Goal: Check status: Check status

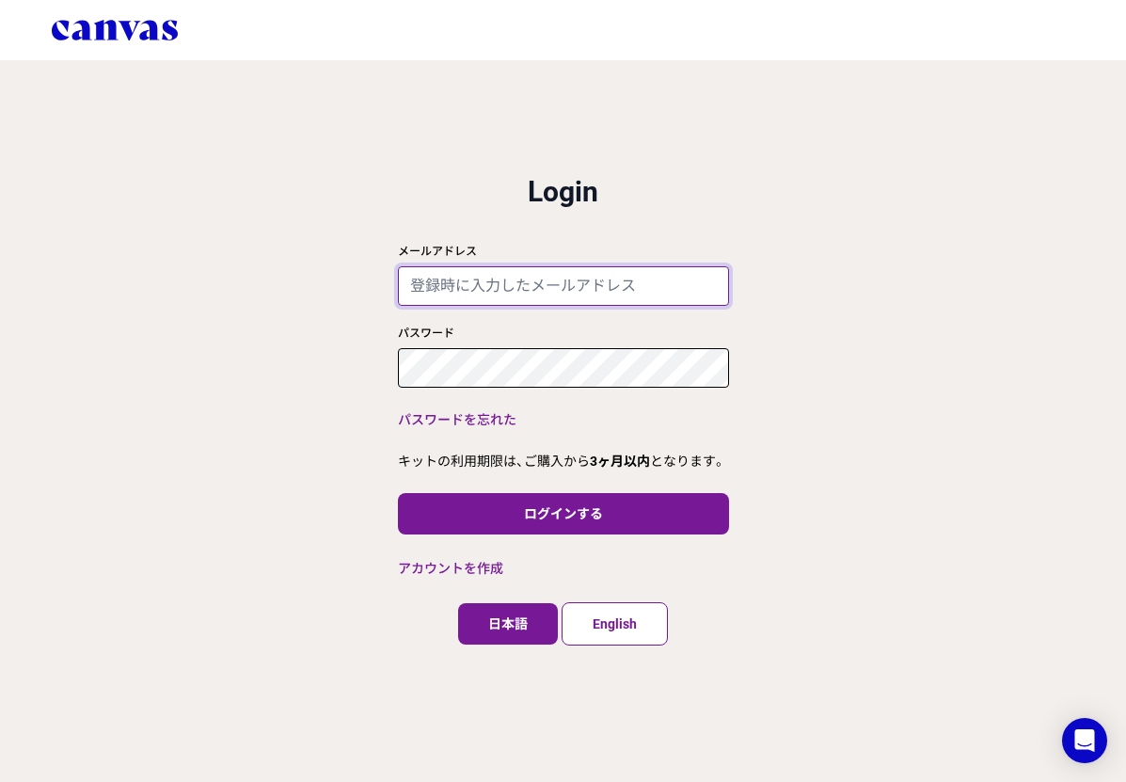
type input "[EMAIL_ADDRESS][DOMAIN_NAME]"
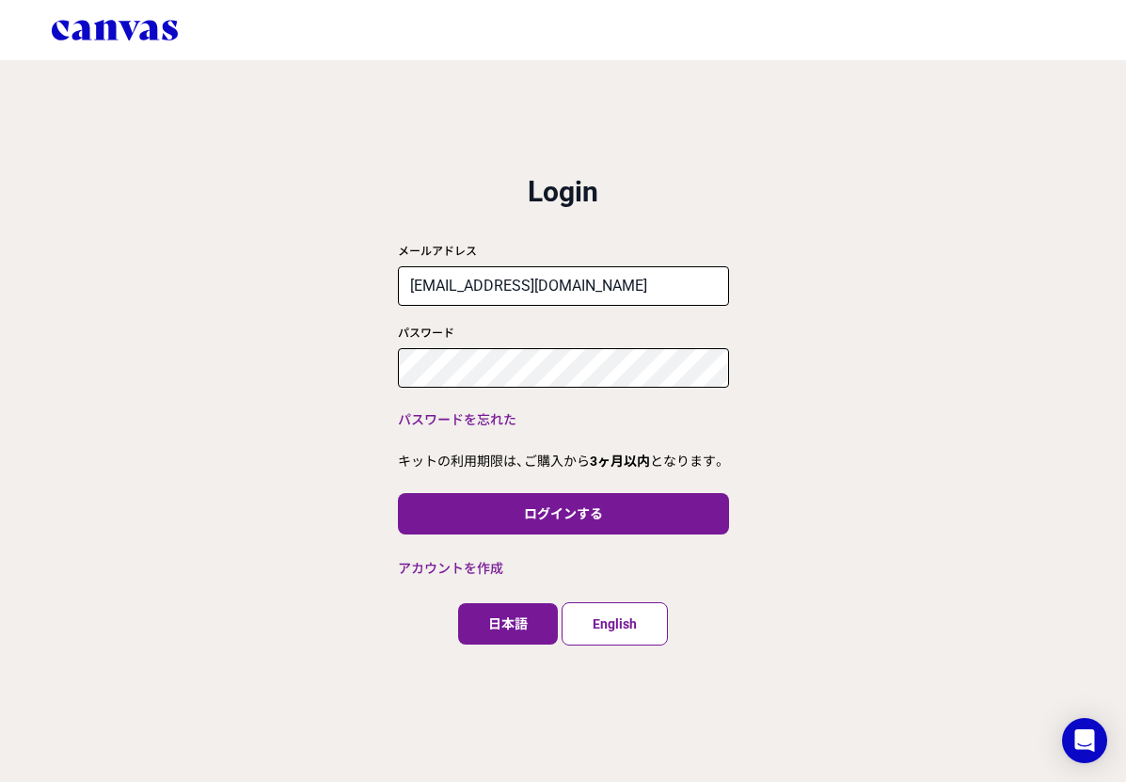
click at [819, 361] on div "close ログイン 利用規約 プライバシーポリシー Login メールアドレス [EMAIL_ADDRESS][DOMAIN_NAME] パスワード パスワ…" at bounding box center [563, 391] width 1126 height 782
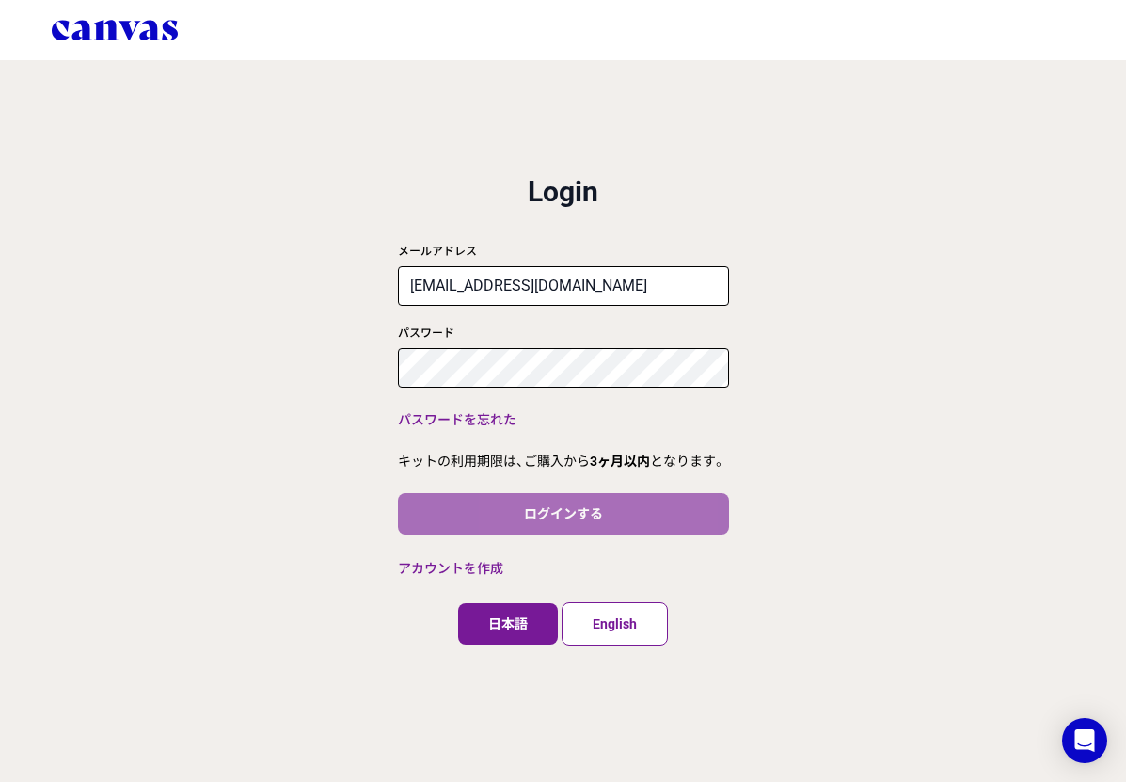
click at [643, 496] on button "ログインする" at bounding box center [563, 513] width 331 height 41
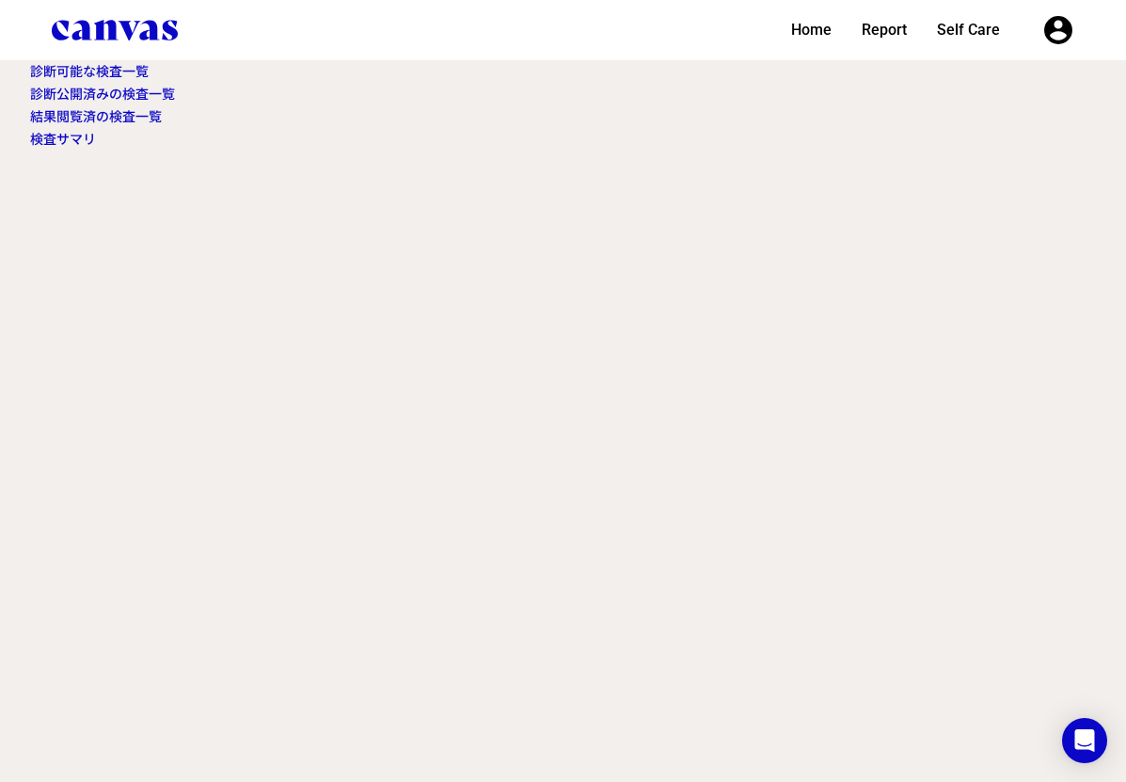
click at [91, 70] on link "診断可能な検査一覧" at bounding box center [89, 71] width 119 height 15
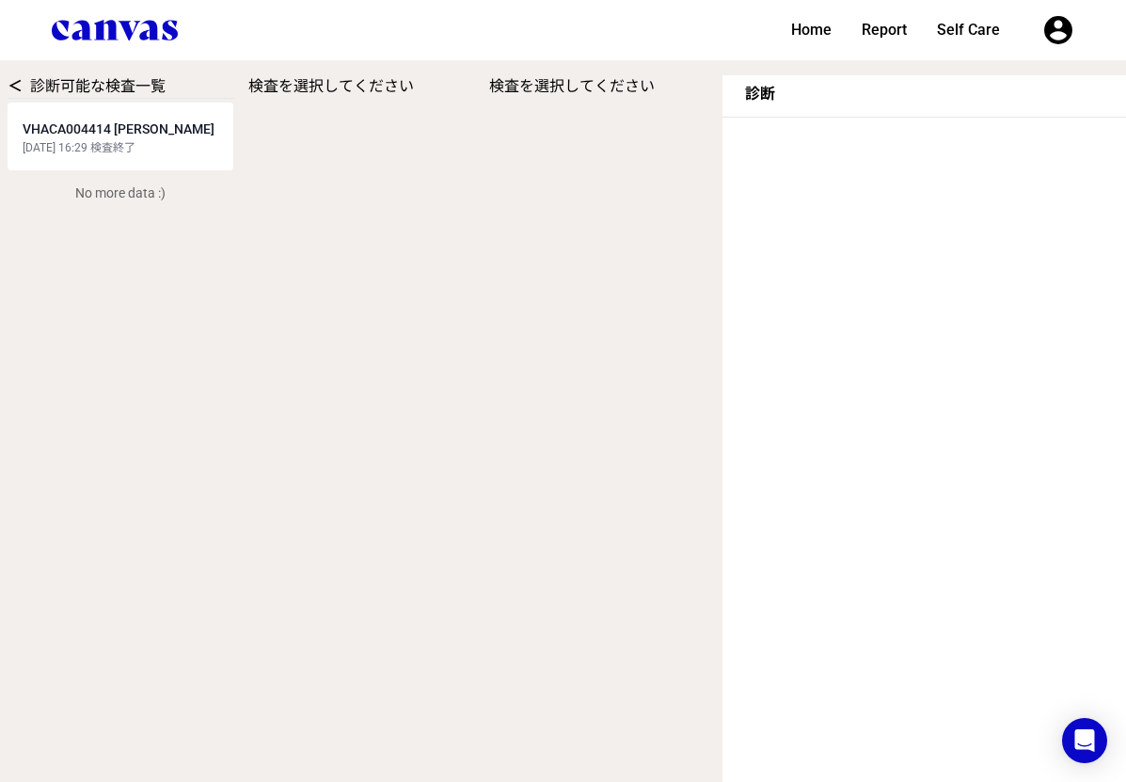
click at [146, 146] on div "[DATE] 16:29 検査終了" at bounding box center [121, 147] width 196 height 15
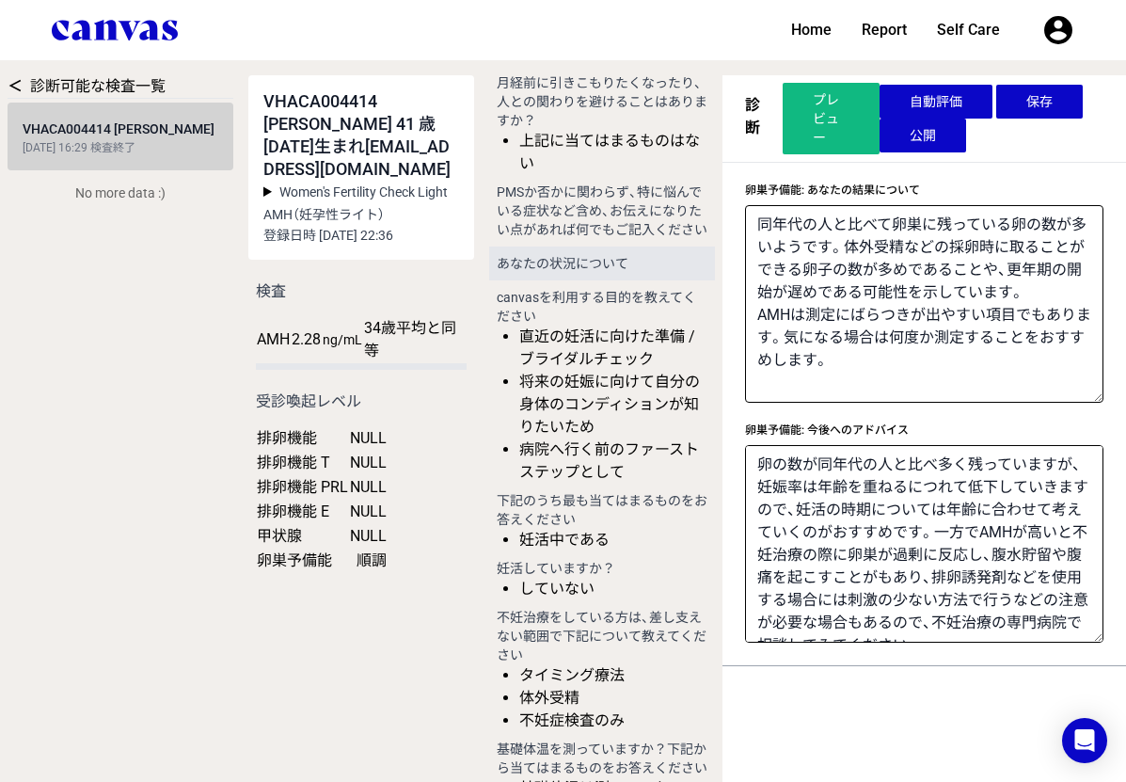
scroll to position [2353, 0]
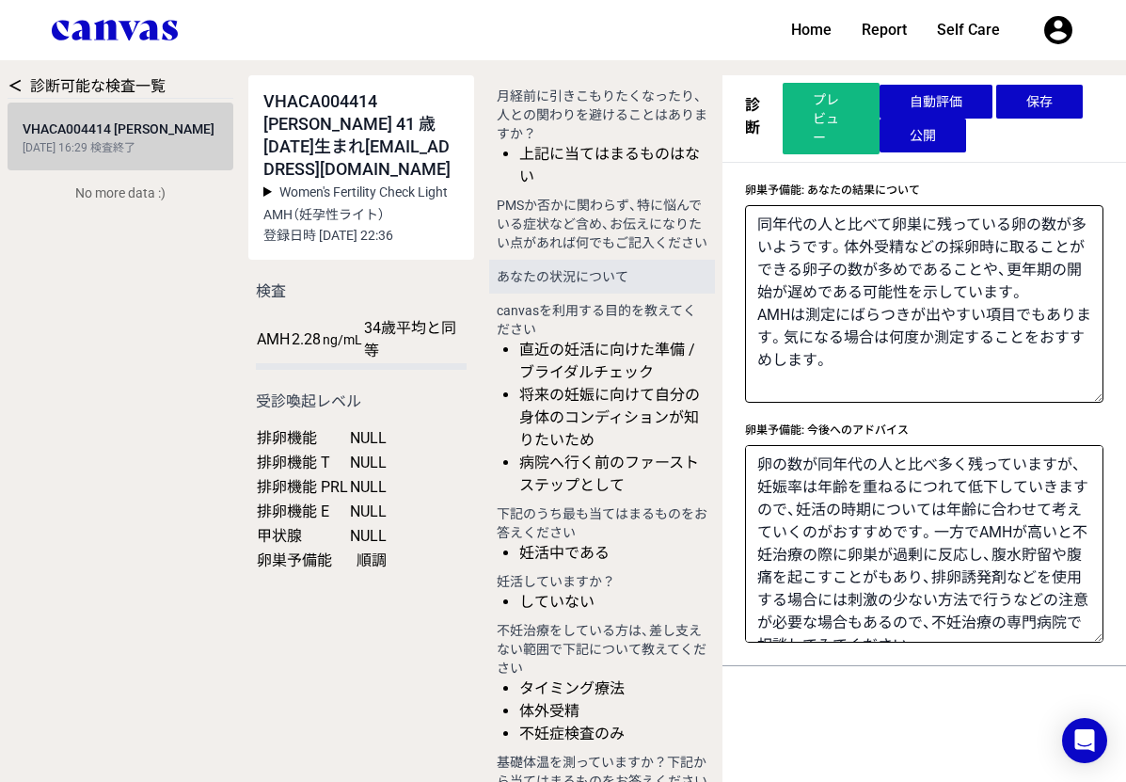
click at [1060, 104] on button "保存" at bounding box center [1039, 102] width 87 height 34
click at [947, 134] on button "公開" at bounding box center [922, 136] width 87 height 34
